Goal: Information Seeking & Learning: Learn about a topic

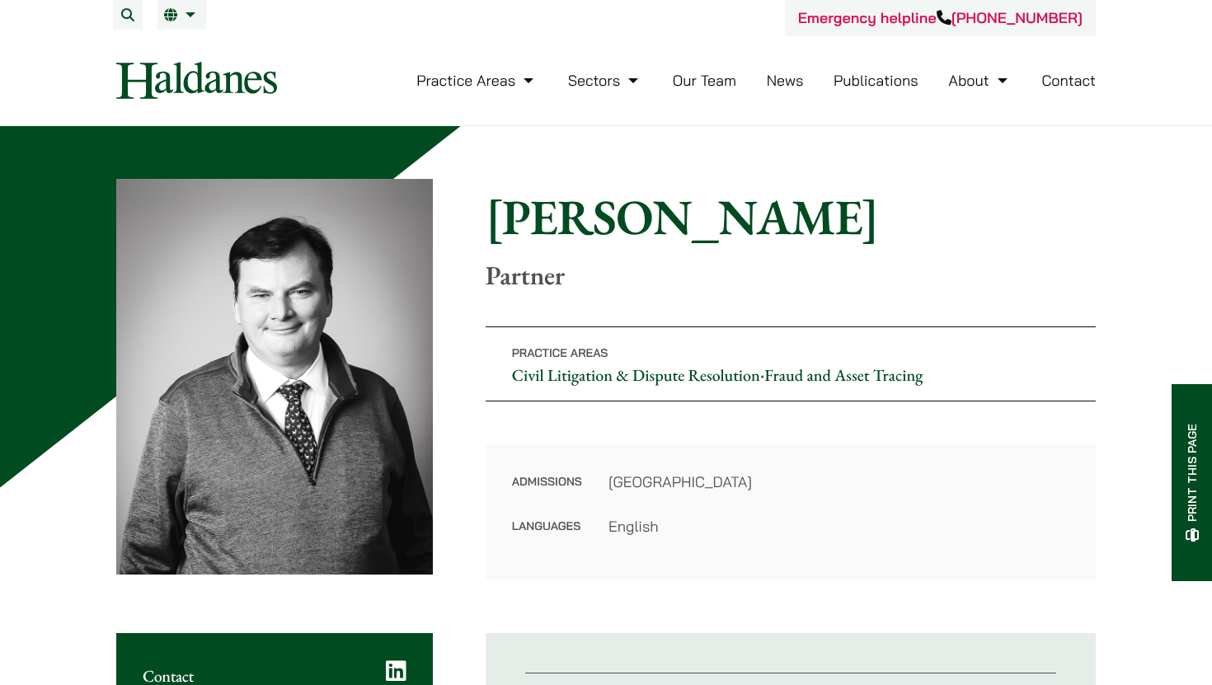
click at [467, 328] on div "Home » Lawyers » Patrick Rattigan Patrick Rattigan Partner Practice Areas Civil…" at bounding box center [605, 379] width 979 height 401
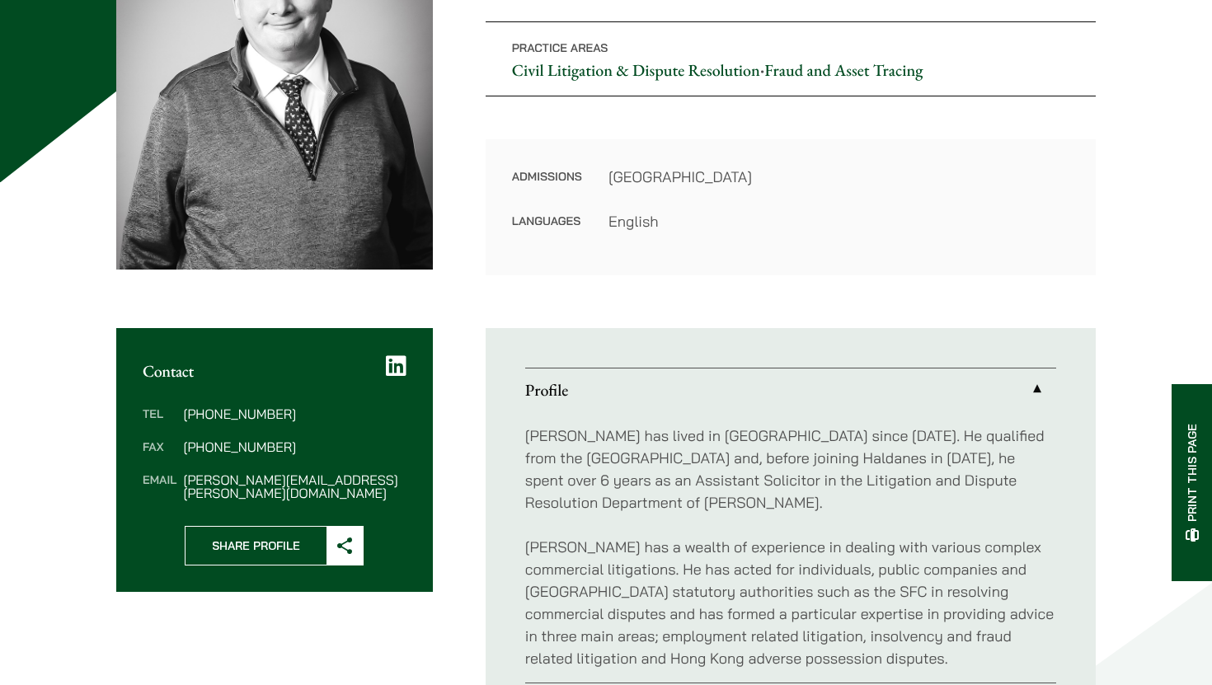
scroll to position [310, 0]
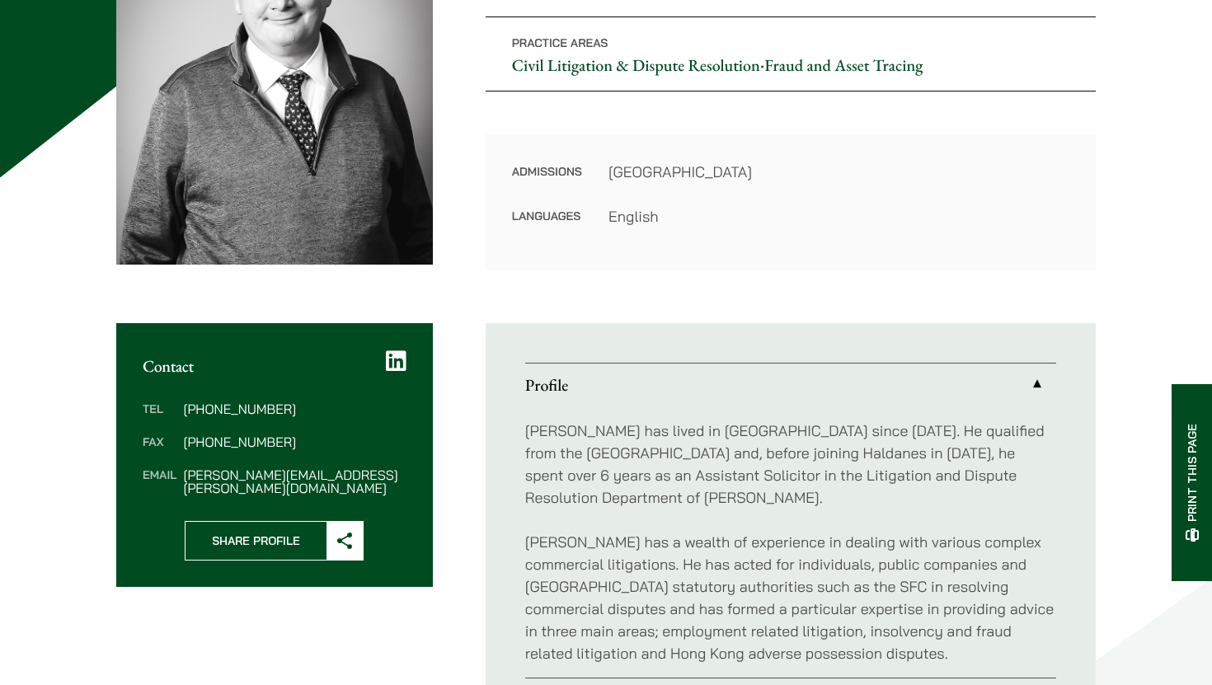
click at [458, 337] on div "Contact Tel (852) 2230 2881 Fax (852) 2845 1637 Email patrick.rattigan@haldanes…" at bounding box center [605, 542] width 979 height 439
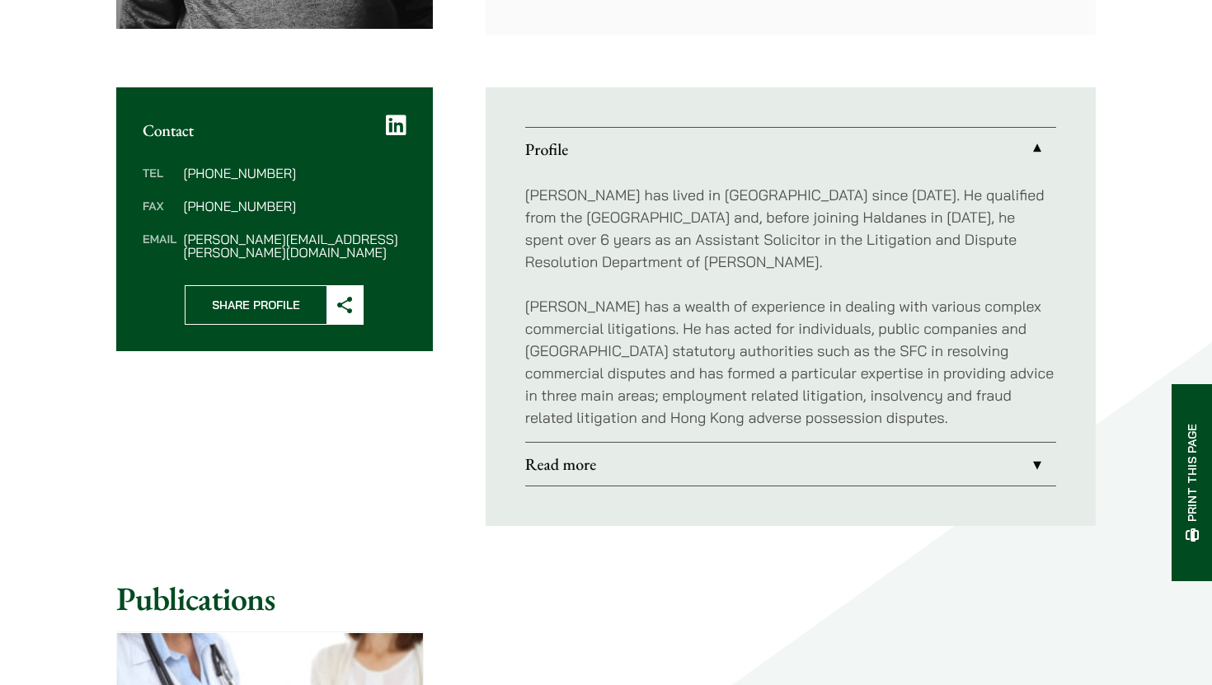
scroll to position [547, 0]
click at [458, 337] on div "Contact Tel (852) 2230 2881 Fax (852) 2845 1637 Email patrick.rattigan@haldanes…" at bounding box center [605, 306] width 979 height 439
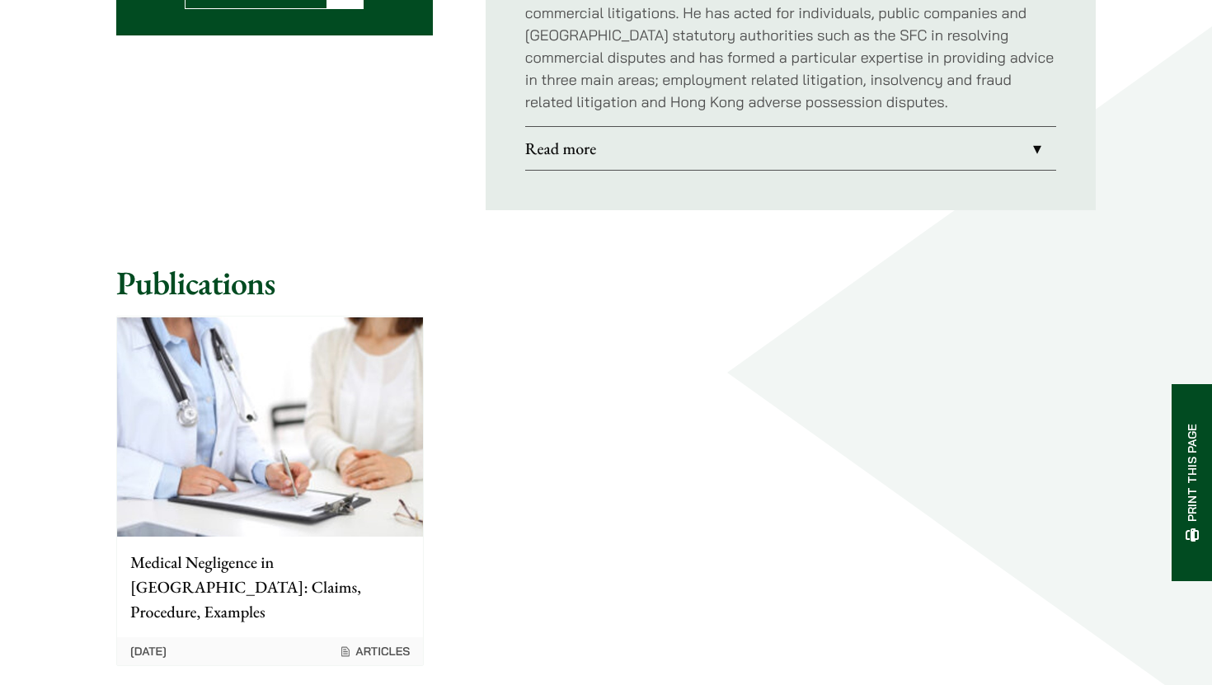
scroll to position [864, 0]
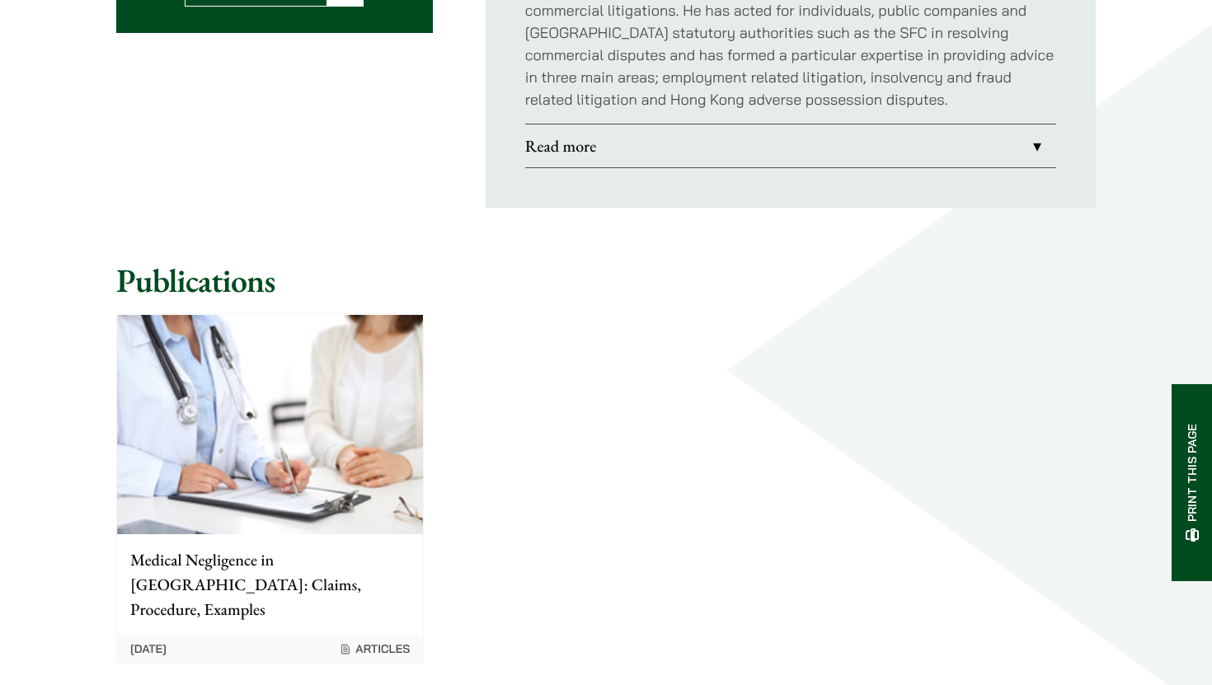
click at [514, 354] on div "Medical Negligence in Hong Kong: Claims, Procedure, Examples 01/02/2022 Articles" at bounding box center [605, 488] width 1007 height 378
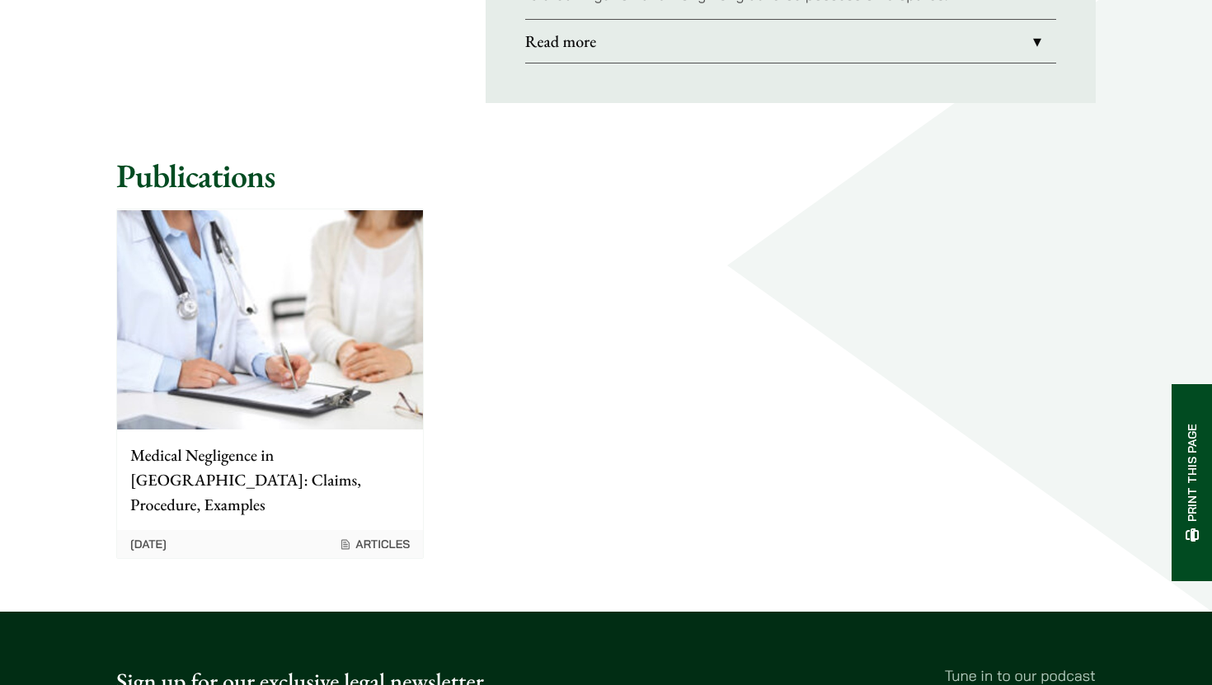
scroll to position [971, 0]
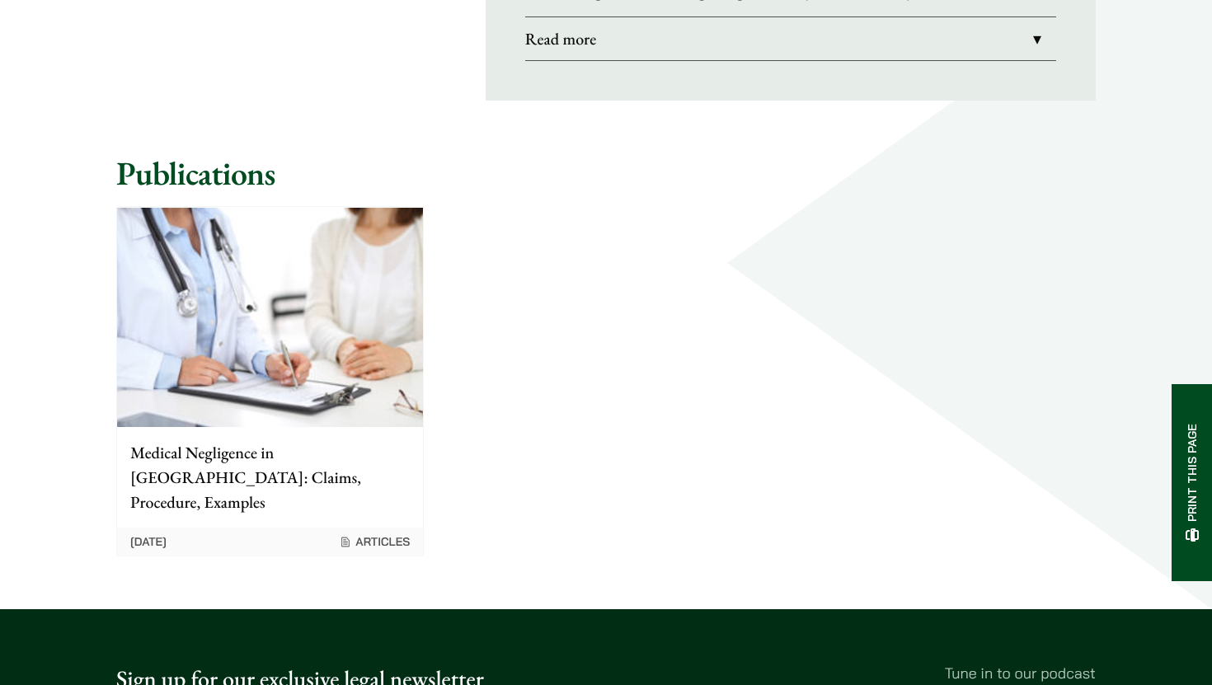
click at [293, 493] on div "Medical Negligence in [GEOGRAPHIC_DATA]: Claims, Procedure, Examples" at bounding box center [270, 477] width 306 height 101
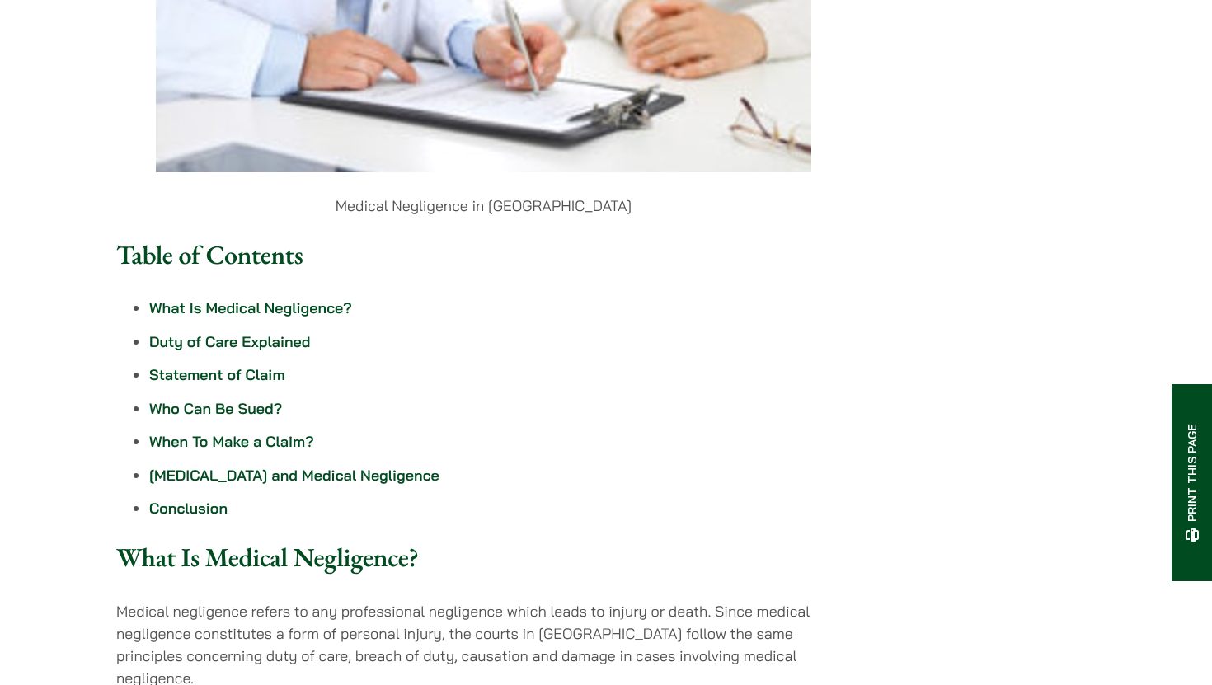
scroll to position [682, 0]
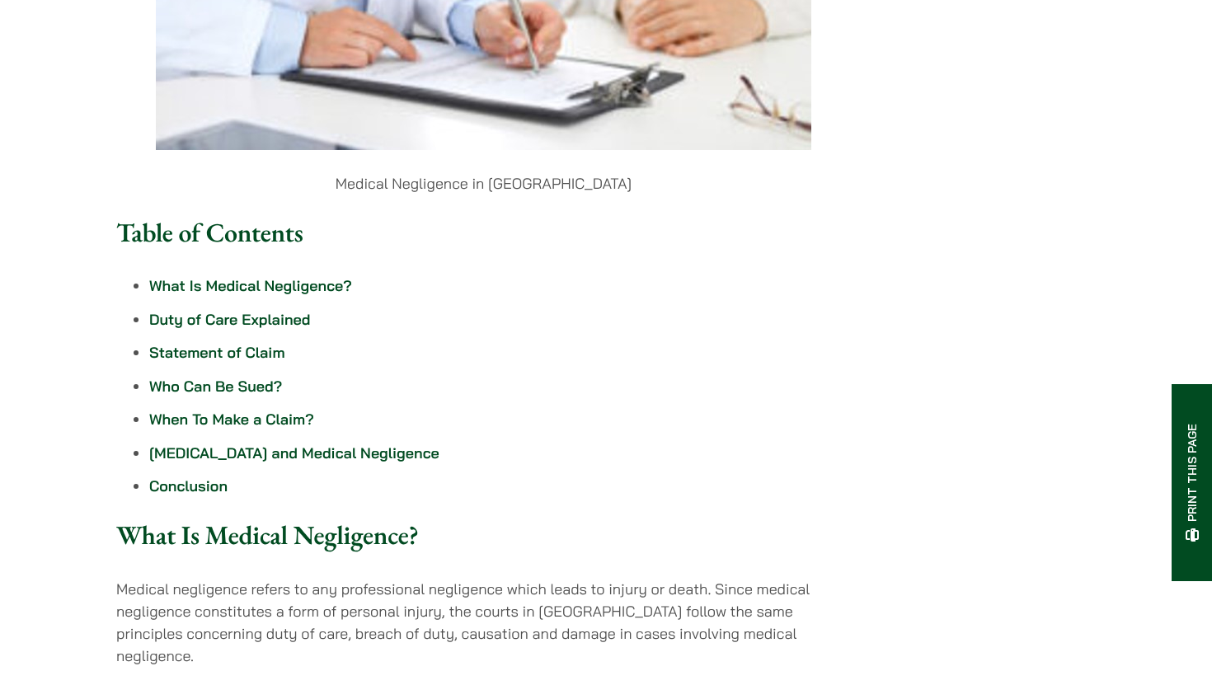
click at [179, 276] on link "What Is Medical Negligence?" at bounding box center [250, 285] width 203 height 19
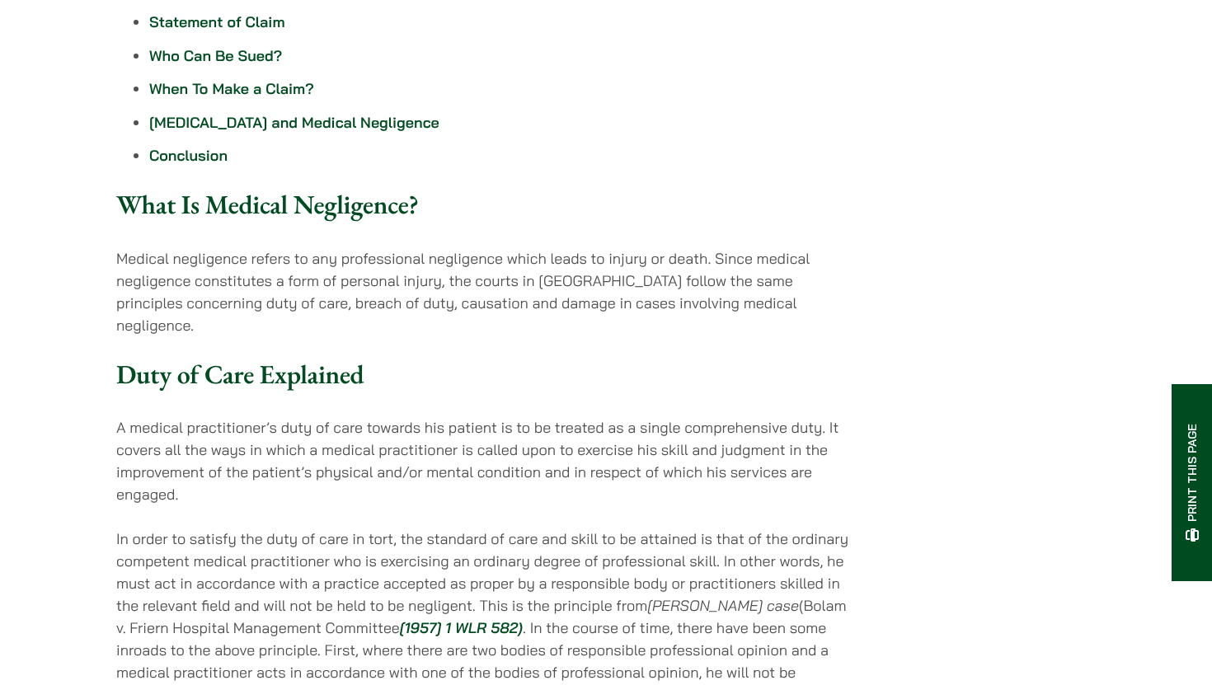
scroll to position [1155, 0]
